Goal: Communication & Community: Answer question/provide support

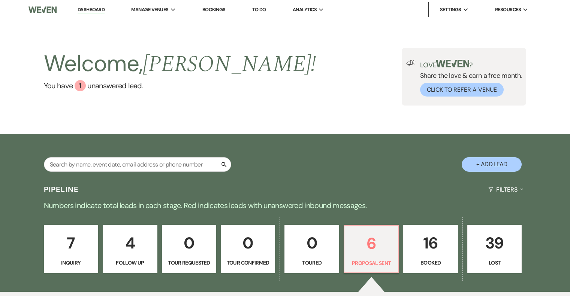
select select "6"
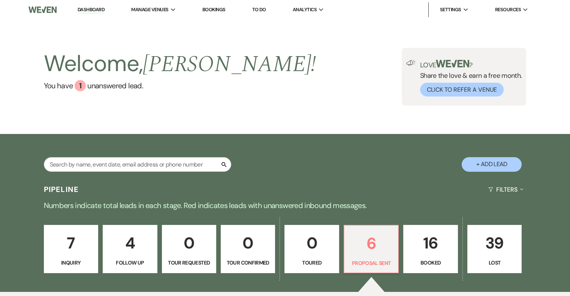
select select "6"
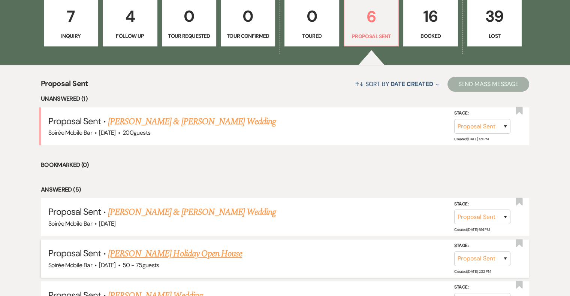
click at [204, 257] on link "Christine Hillard's Holiday Open House" at bounding box center [175, 253] width 134 height 13
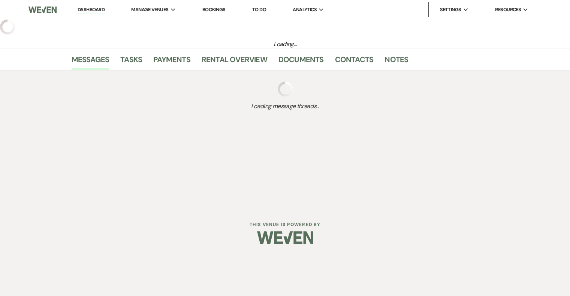
select select "6"
select select "12"
select select "13"
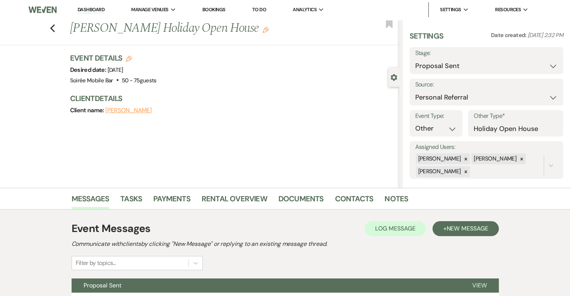
scroll to position [68, 0]
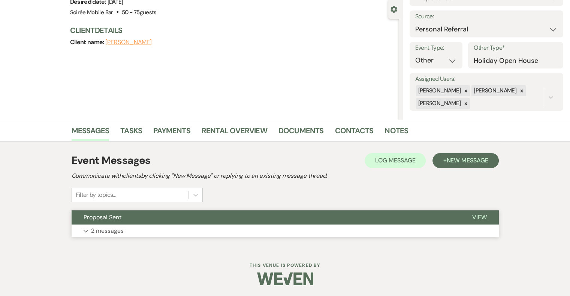
click at [104, 230] on p "2 messages" at bounding box center [107, 231] width 33 height 10
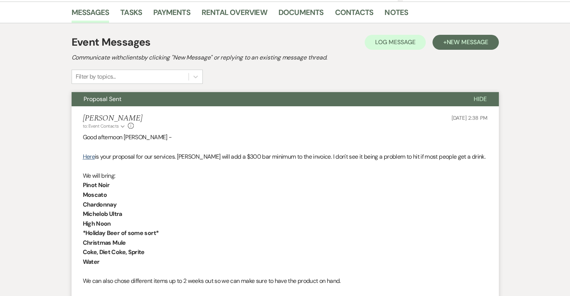
scroll to position [189, 0]
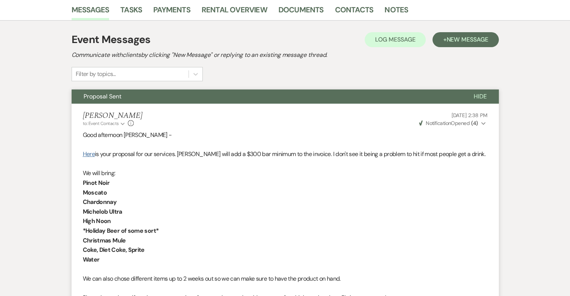
click at [88, 152] on link "Here" at bounding box center [89, 154] width 12 height 8
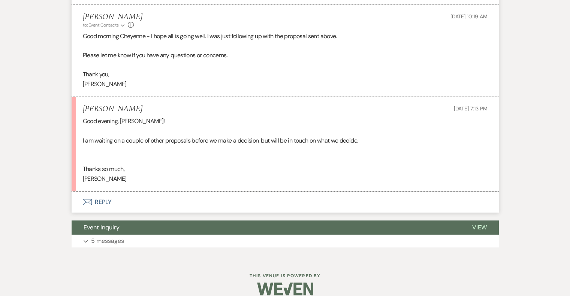
scroll to position [418, 0]
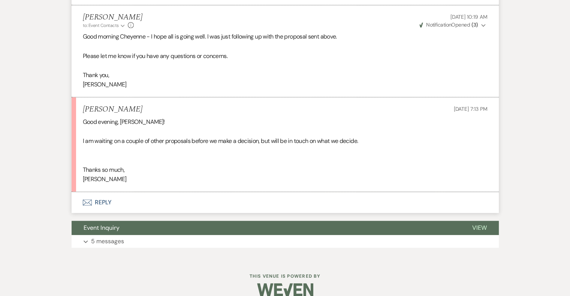
click at [105, 210] on button "Envelope Reply" at bounding box center [285, 202] width 427 height 21
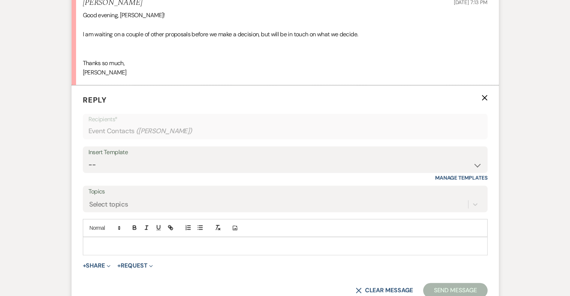
scroll to position [525, 0]
click at [109, 250] on div at bounding box center [285, 245] width 404 height 17
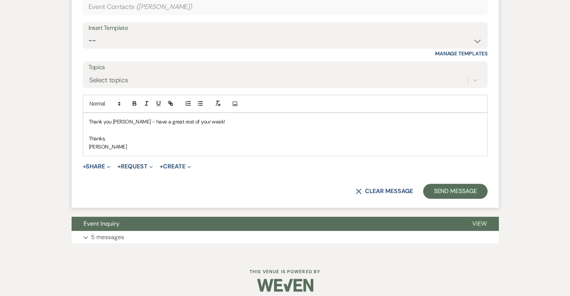
scroll to position [649, 0]
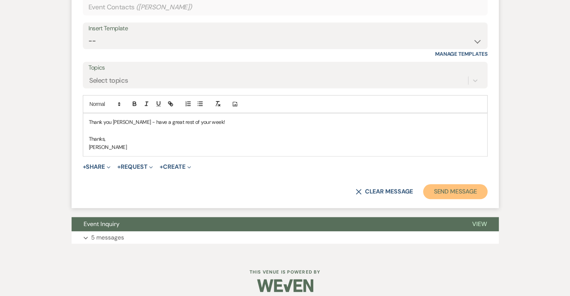
click at [470, 195] on button "Send Message" at bounding box center [455, 191] width 64 height 15
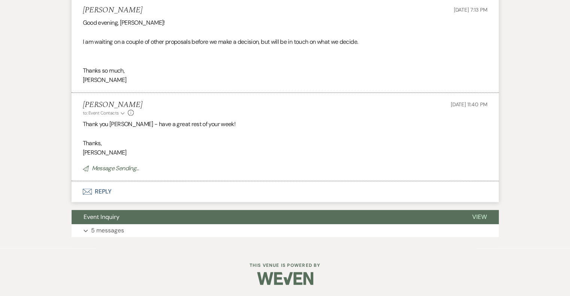
scroll to position [527, 0]
